Goal: Task Accomplishment & Management: Complete application form

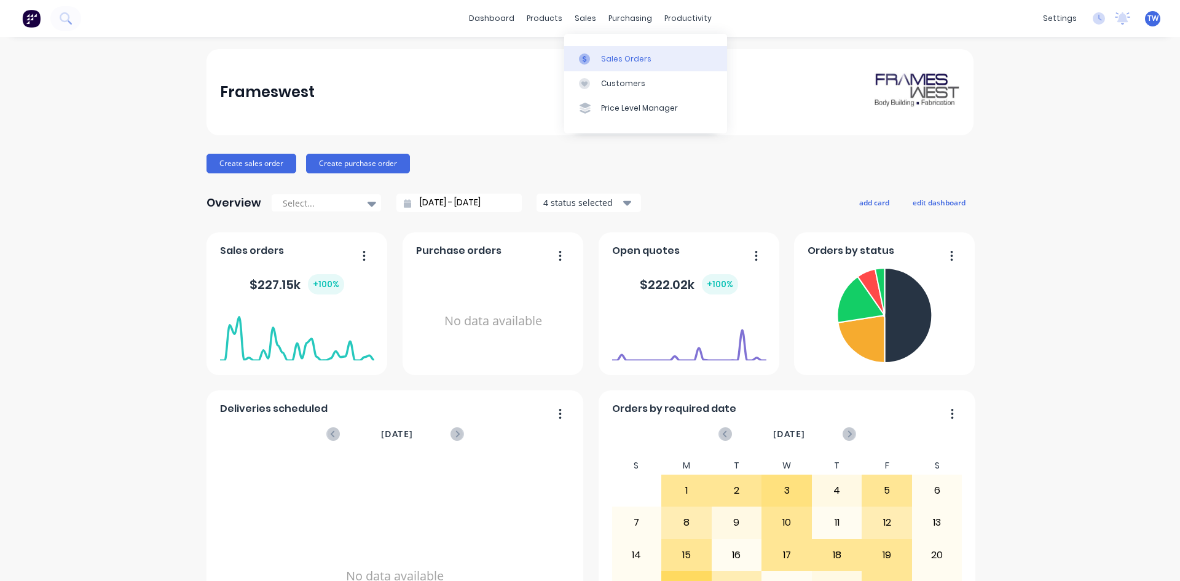
drag, startPoint x: 603, startPoint y: 52, endPoint x: 648, endPoint y: 70, distance: 48.3
click at [603, 52] on link "Sales Orders" at bounding box center [645, 58] width 163 height 25
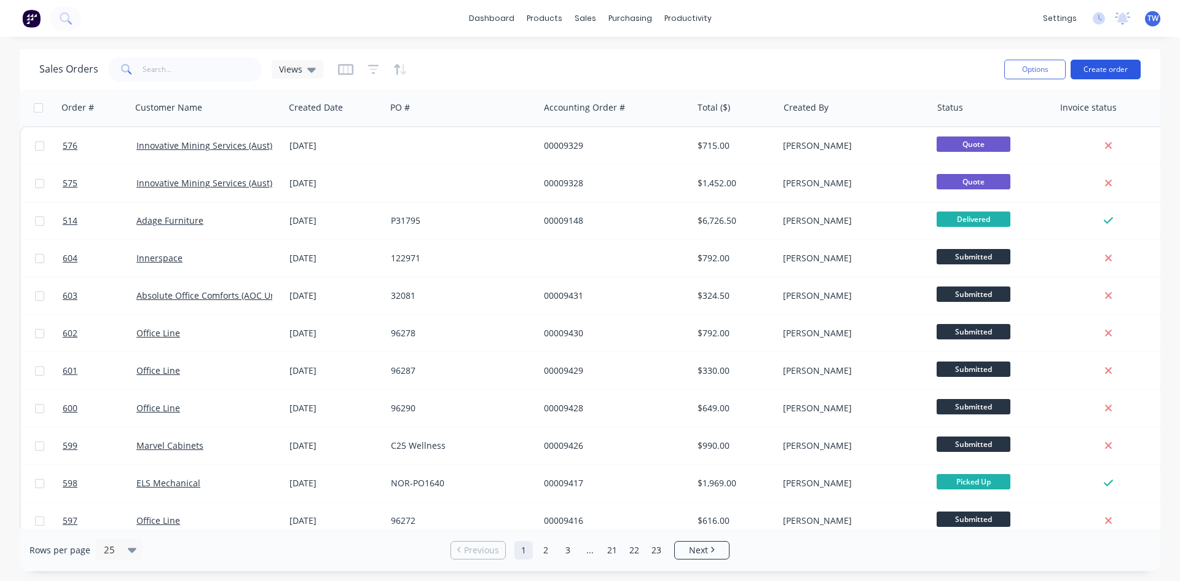
click at [1078, 73] on button "Create order" at bounding box center [1106, 70] width 70 height 20
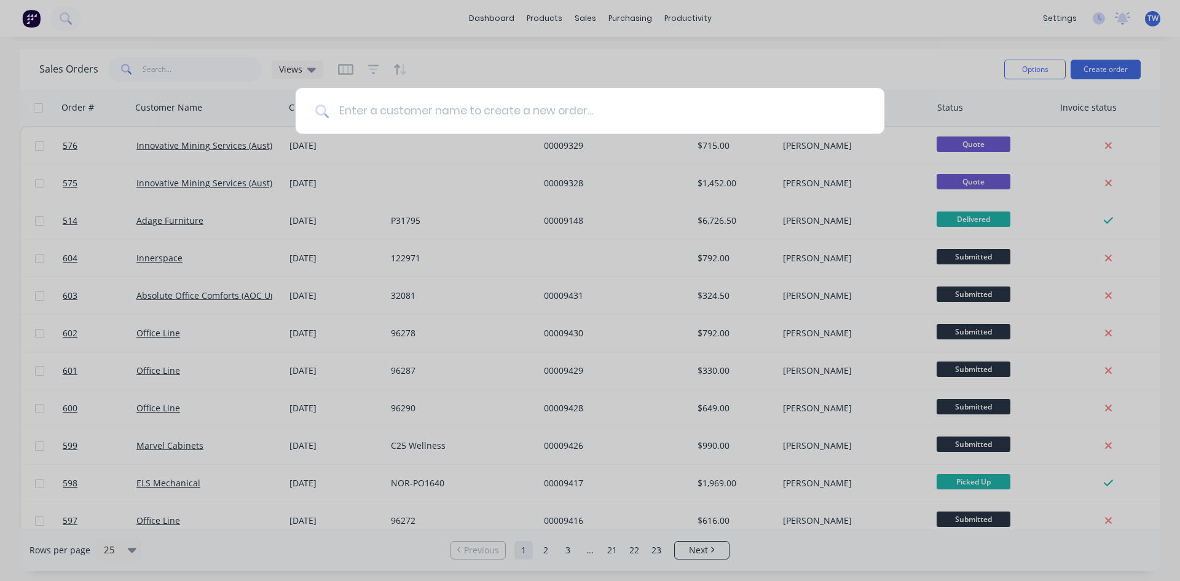
click at [563, 108] on input at bounding box center [597, 111] width 536 height 46
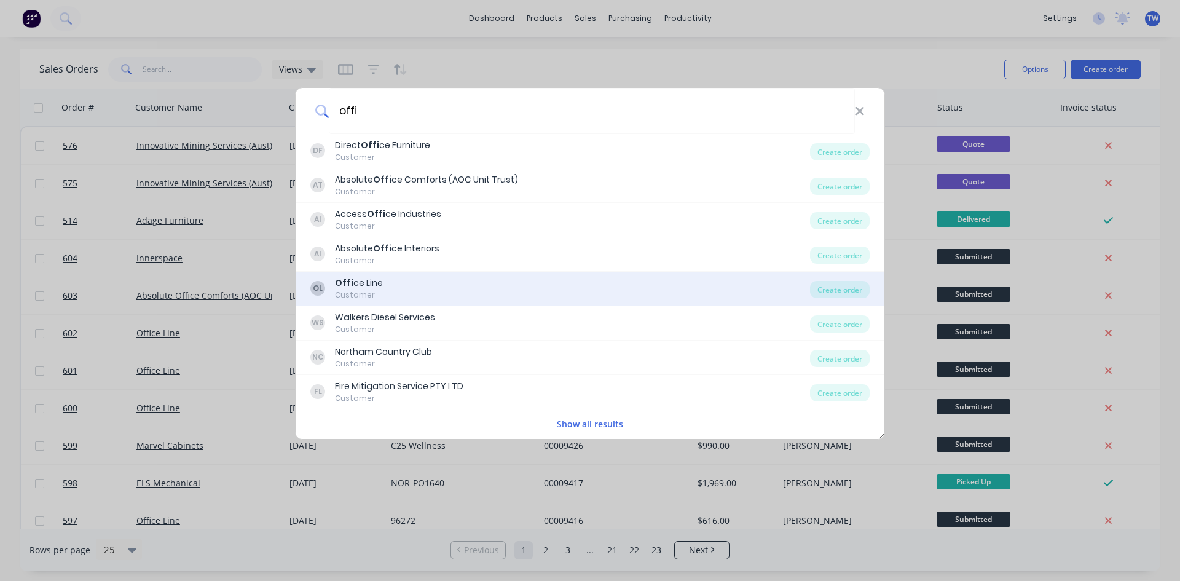
type input "offi"
click at [387, 285] on div "OL Offi ce Line Customer" at bounding box center [560, 289] width 500 height 24
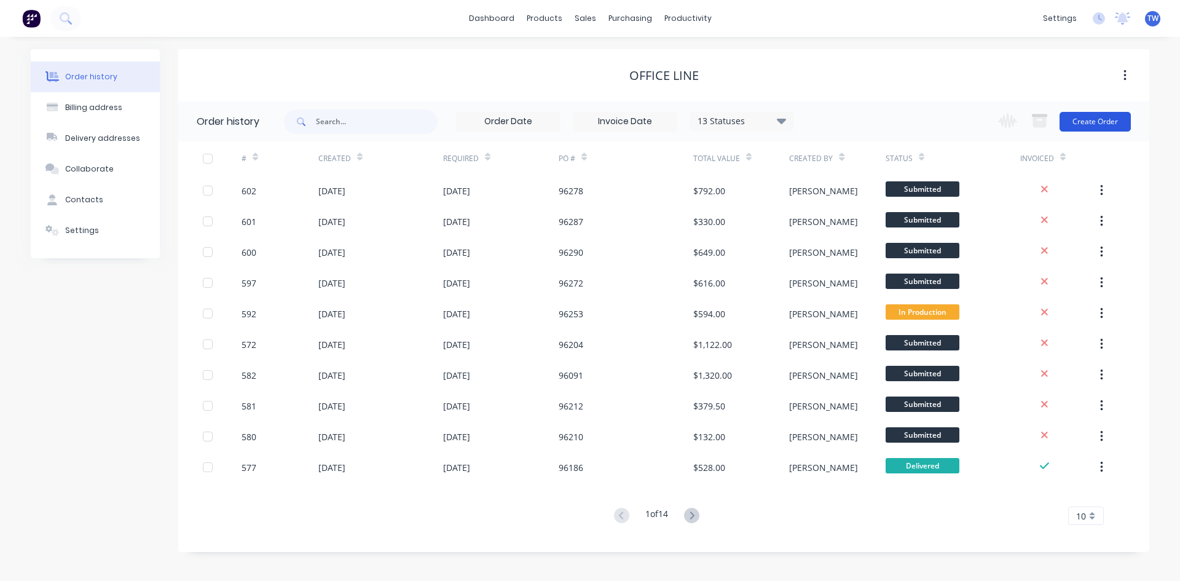
click at [1084, 123] on button "Create Order" at bounding box center [1094, 122] width 71 height 20
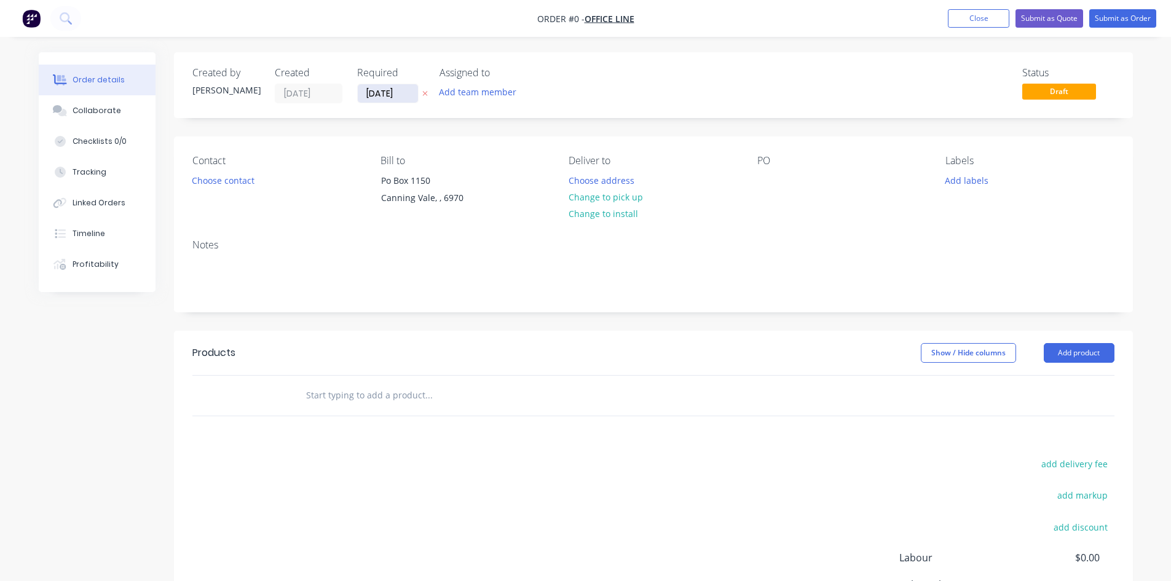
click at [364, 95] on input "[DATE]" at bounding box center [388, 93] width 60 height 18
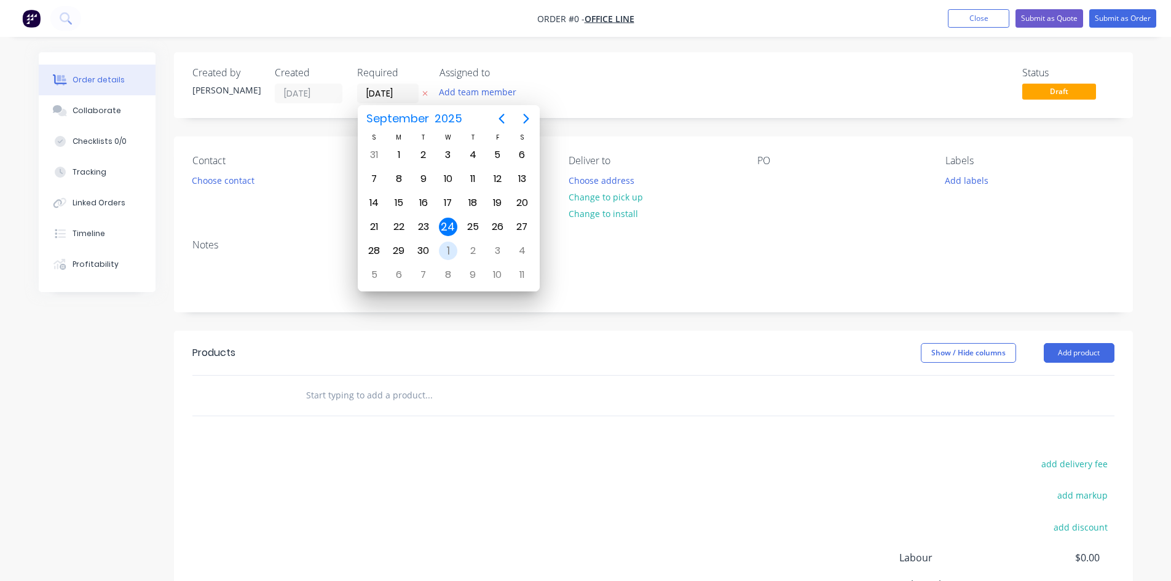
click at [447, 250] on div "1" at bounding box center [448, 251] width 18 height 18
type input "[DATE]"
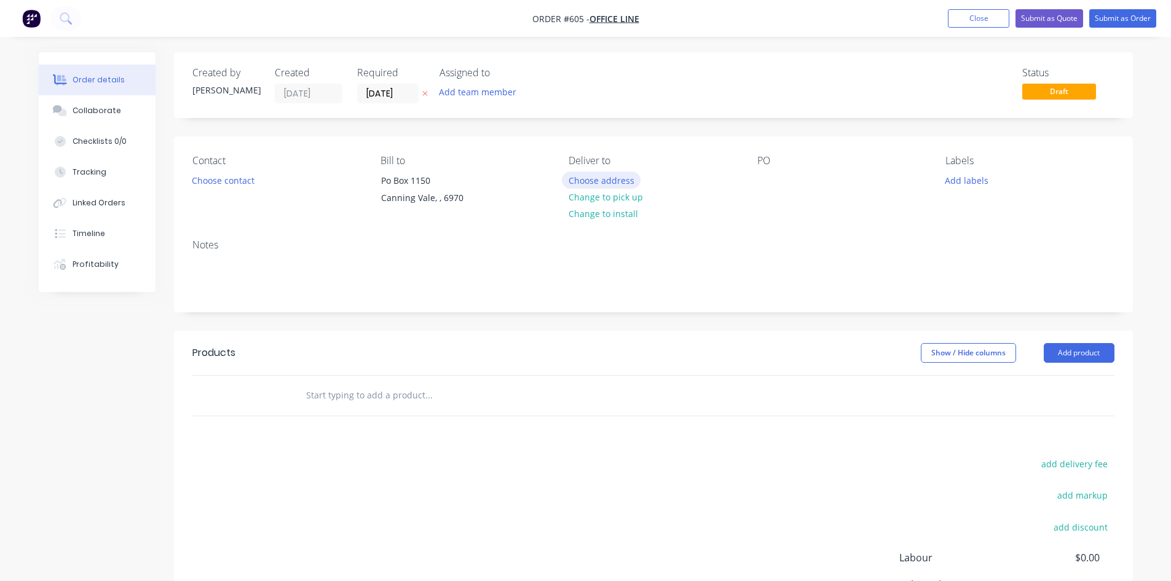
click at [599, 183] on button "Choose address" at bounding box center [601, 179] width 79 height 17
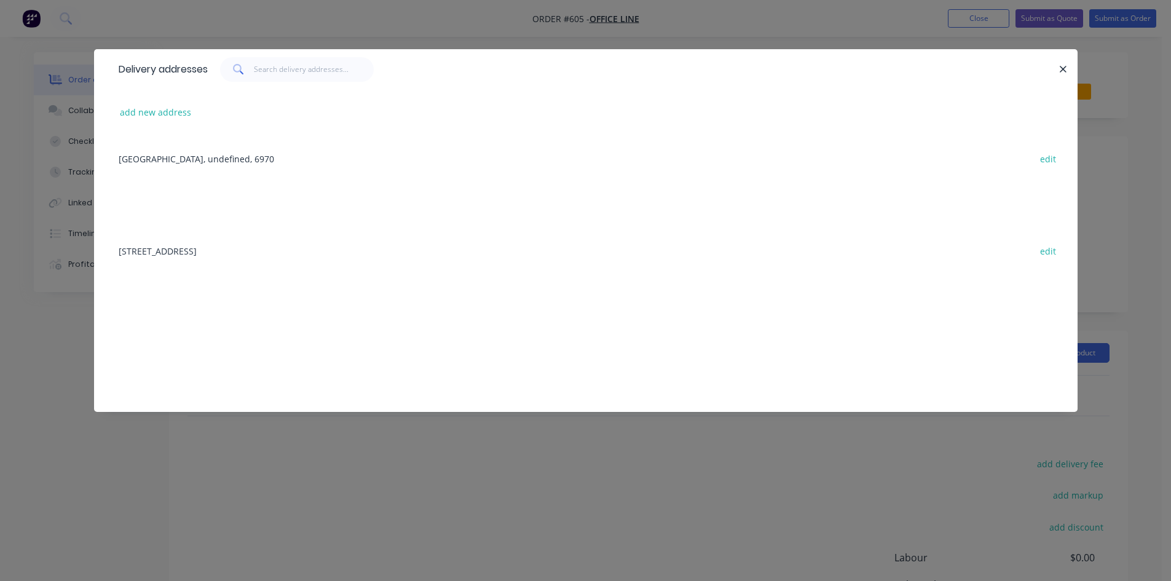
click at [220, 254] on div "[STREET_ADDRESS] edit" at bounding box center [585, 250] width 946 height 46
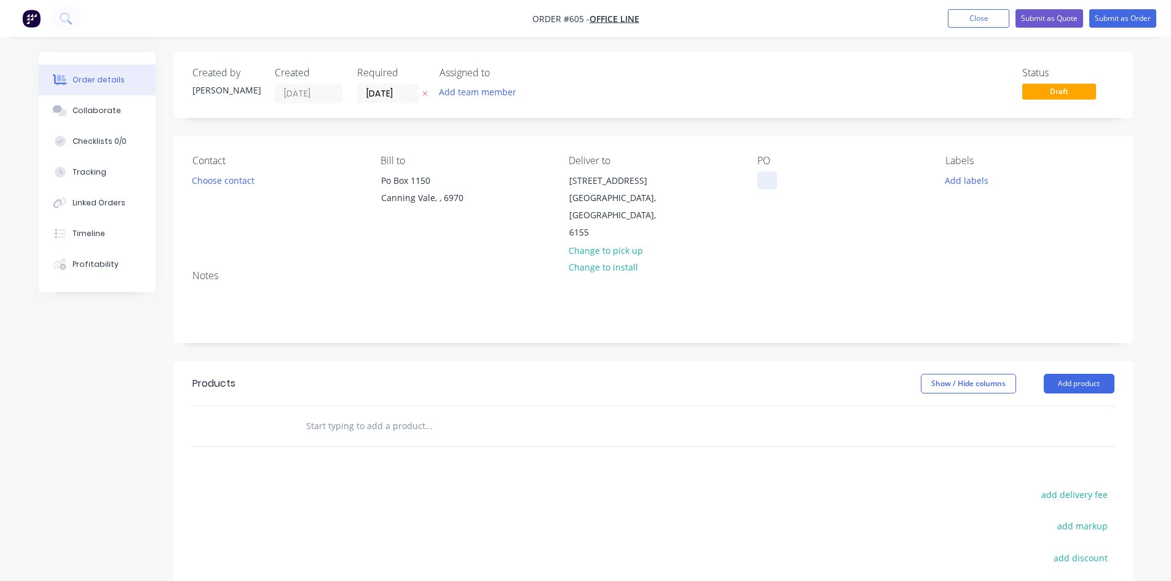
click at [760, 189] on div at bounding box center [767, 180] width 20 height 18
click at [1061, 374] on button "Add product" at bounding box center [1078, 384] width 71 height 20
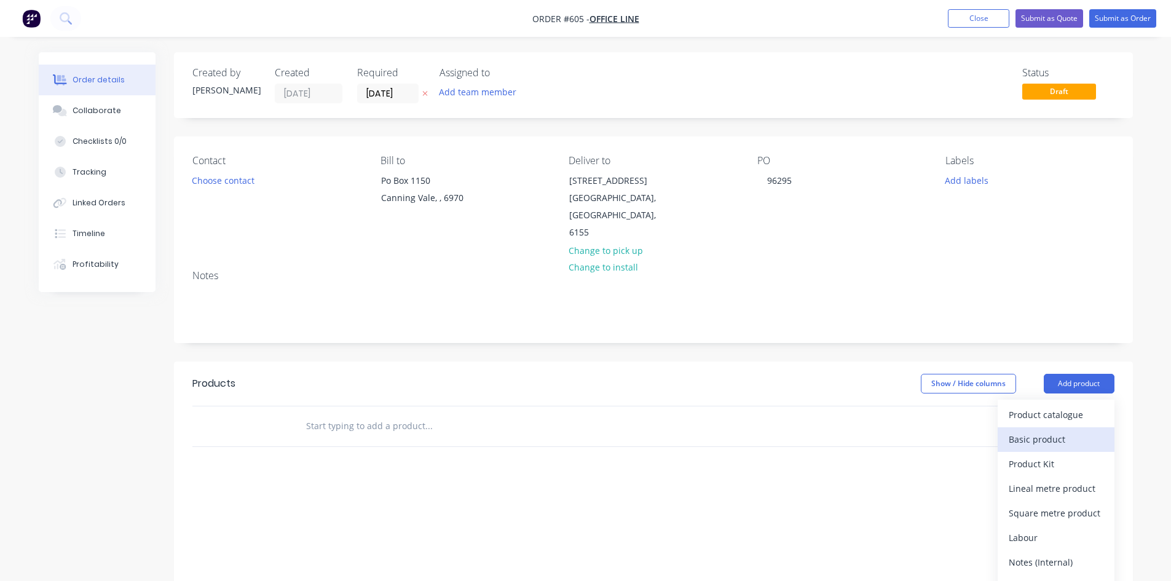
click at [1061, 430] on div "Basic product" at bounding box center [1055, 439] width 95 height 18
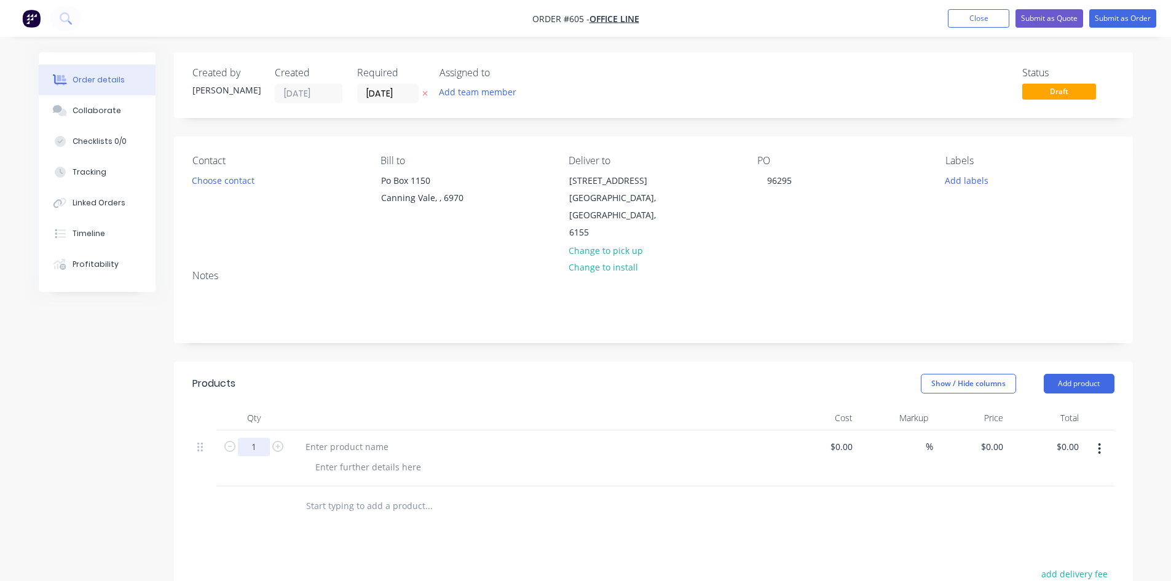
click at [257, 438] on input "1" at bounding box center [254, 447] width 32 height 18
type input "4"
click at [353, 438] on div at bounding box center [347, 447] width 103 height 18
click at [352, 438] on div at bounding box center [347, 447] width 103 height 18
paste div
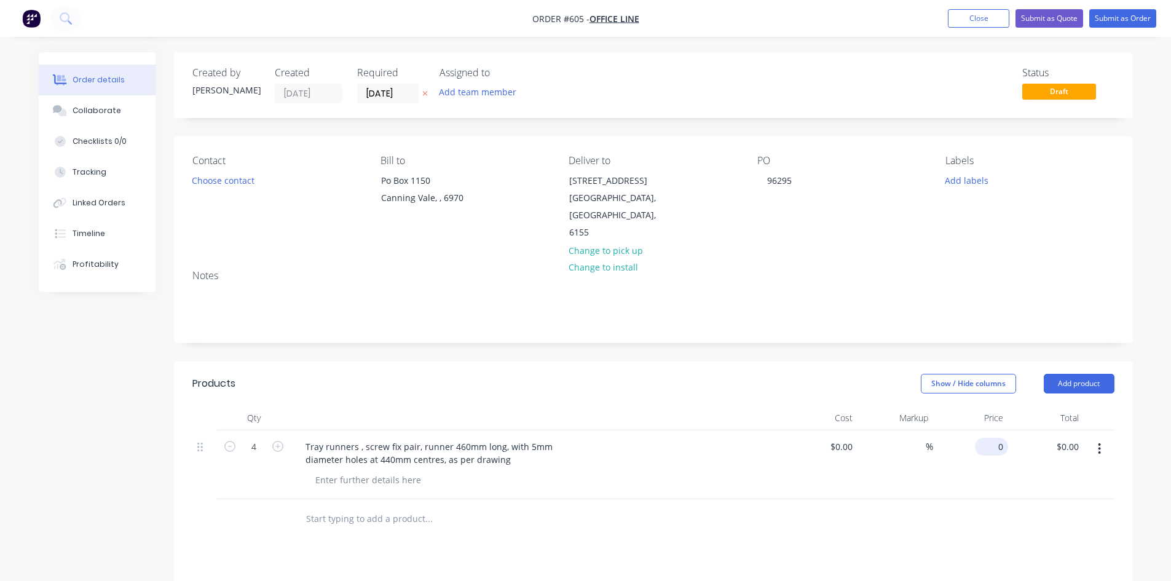
click at [999, 438] on input "0" at bounding box center [994, 447] width 28 height 18
type input "$20.00"
type input "$80.00"
click at [1118, 14] on button "Submit as Order" at bounding box center [1122, 18] width 67 height 18
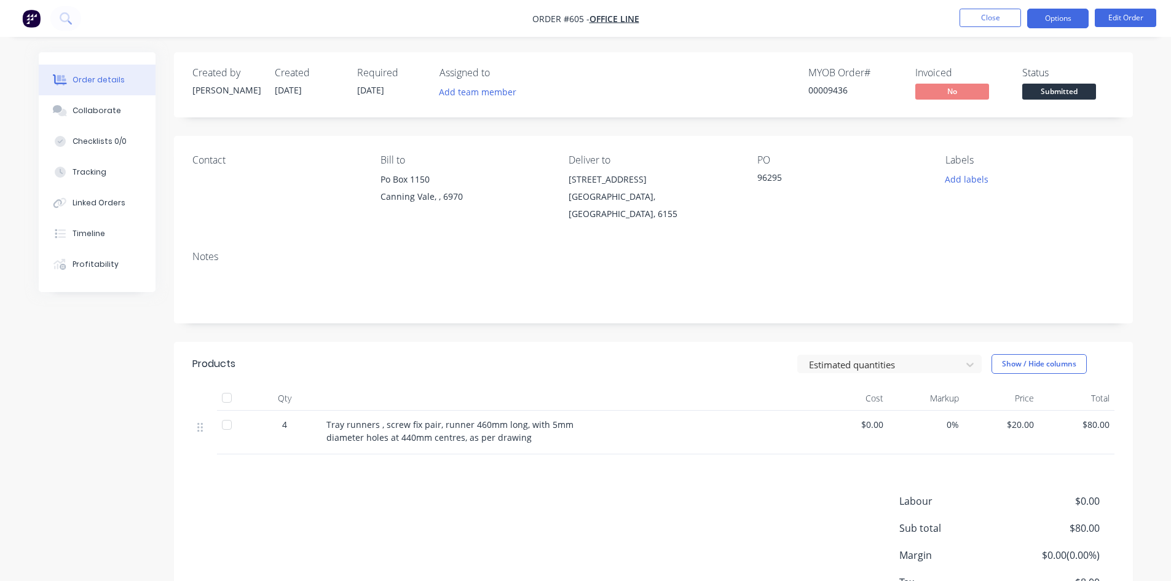
click at [1066, 18] on button "Options" at bounding box center [1057, 19] width 61 height 20
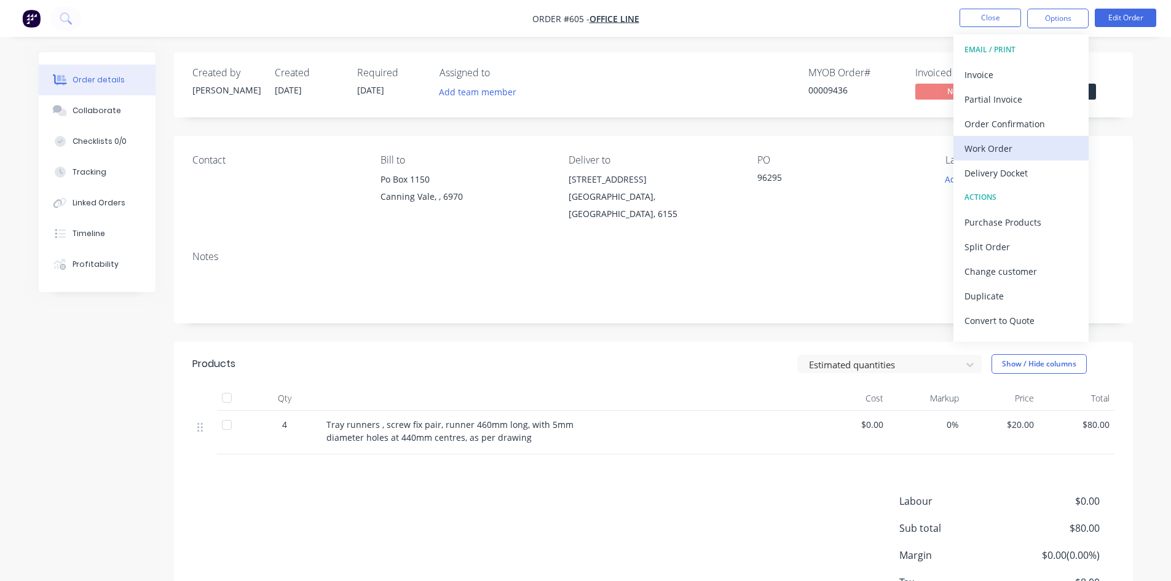
click at [987, 151] on div "Work Order" at bounding box center [1020, 148] width 113 height 18
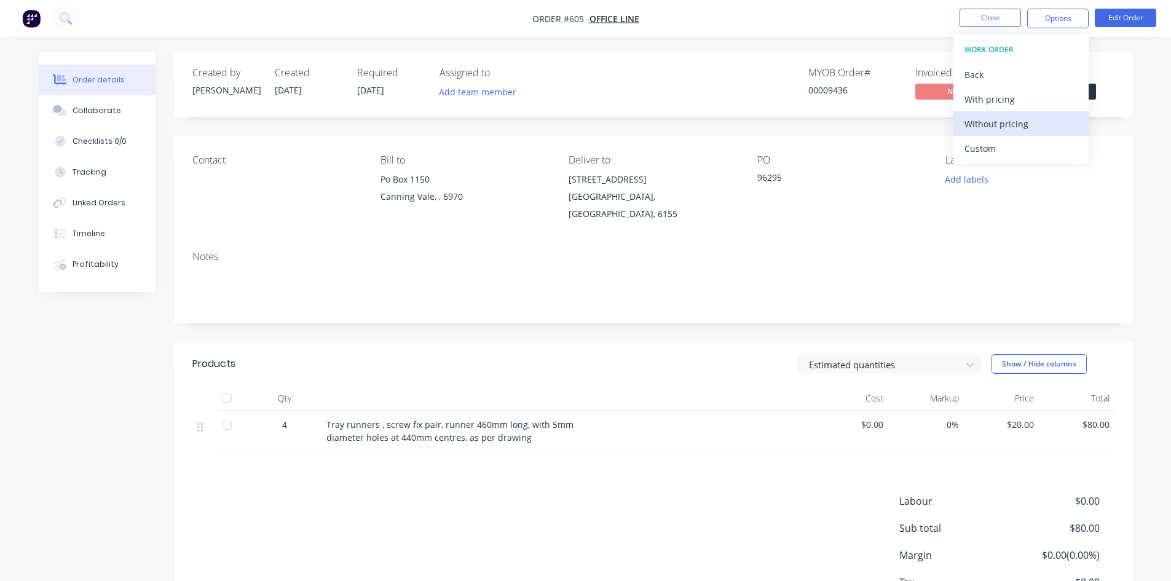
click at [1019, 125] on div "Without pricing" at bounding box center [1020, 124] width 113 height 18
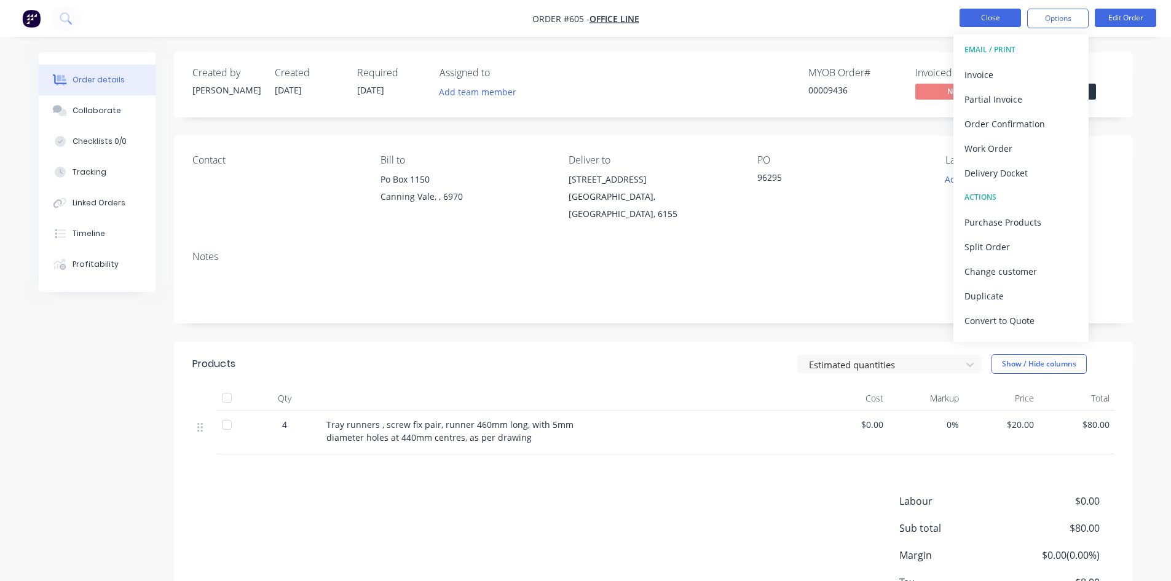
click at [1002, 13] on button "Close" at bounding box center [989, 18] width 61 height 18
